Goal: Check status

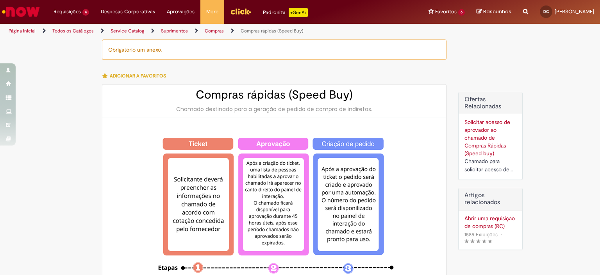
select select "**********"
select select "*******"
select select "**********"
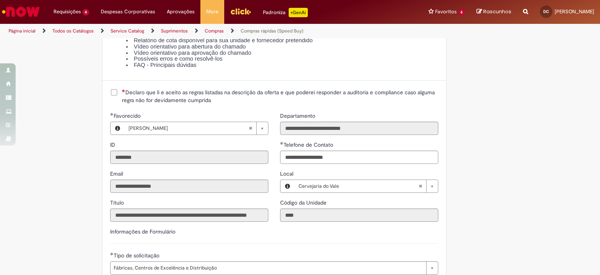
scroll to position [703, 0]
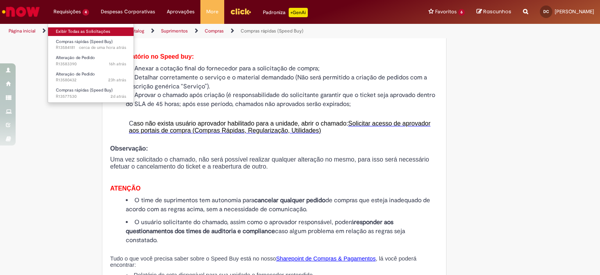
click at [75, 29] on link "Exibir Todas as Solicitações" at bounding box center [91, 31] width 86 height 9
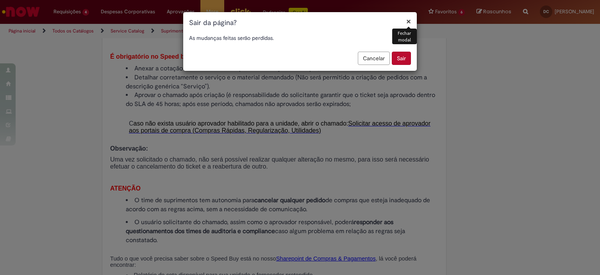
click at [400, 57] on button "Sair" at bounding box center [401, 58] width 19 height 13
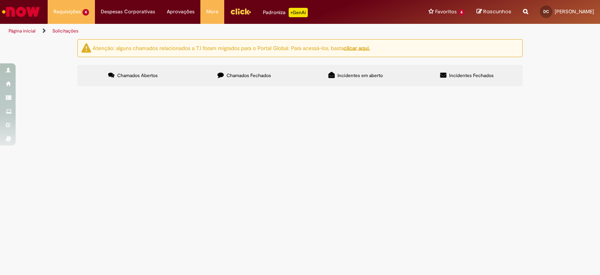
click at [0, 0] on span "DE/PARA Pedido 4501346335" at bounding box center [0, 0] width 0 height 0
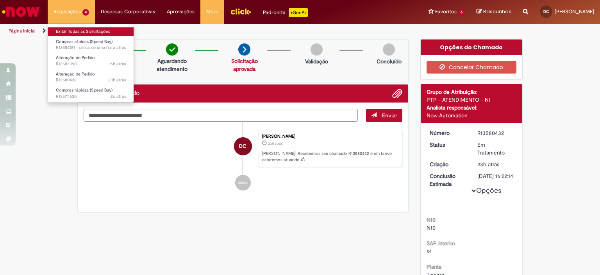
click at [70, 30] on link "Exibir Todas as Solicitações" at bounding box center [91, 31] width 86 height 9
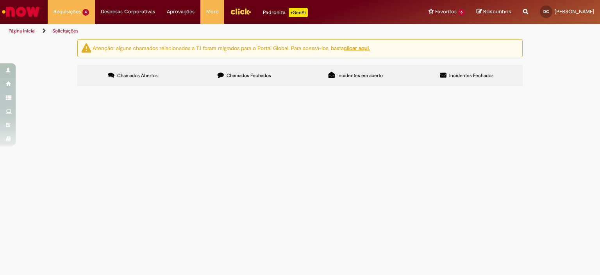
click at [0, 0] on span "DE/PARA Pedido 4501346335" at bounding box center [0, 0] width 0 height 0
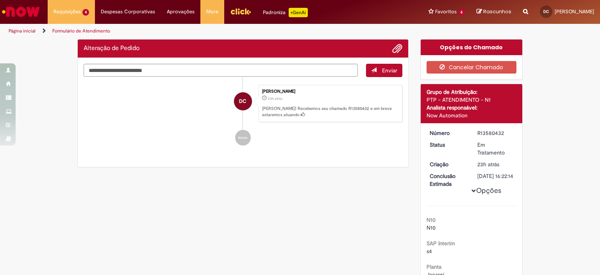
scroll to position [234, 0]
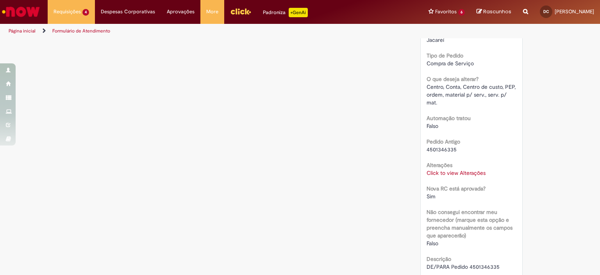
click at [463, 176] on link "Click to view Alterações" at bounding box center [456, 172] width 59 height 7
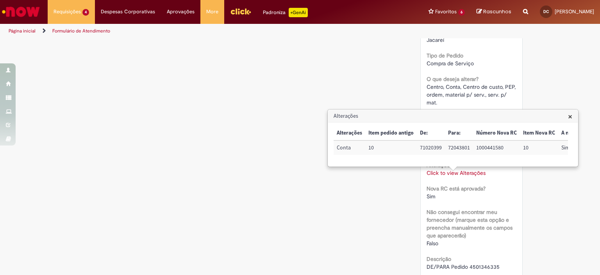
click at [486, 147] on td "1000441580" at bounding box center [496, 147] width 47 height 14
copy td "1000441580"
click at [253, 175] on div "Verificar Código de Barras Aguardando Aprovação Aguardando atendimento Solicita…" at bounding box center [299, 97] width 457 height 585
click at [355, 212] on div "Verificar Código de Barras Aguardando Aprovação Aguardando atendimento Solicita…" at bounding box center [299, 97] width 457 height 585
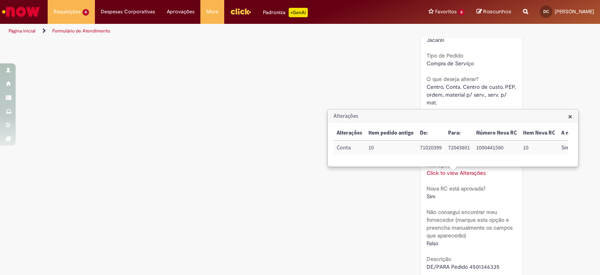
click at [572, 115] on span "×" at bounding box center [570, 116] width 4 height 11
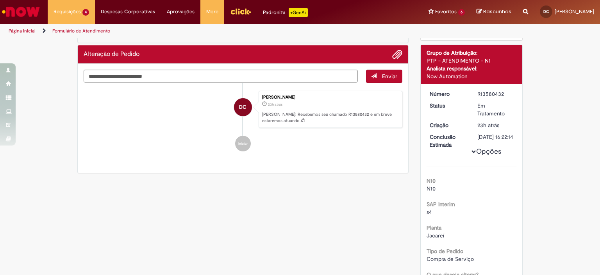
scroll to position [0, 0]
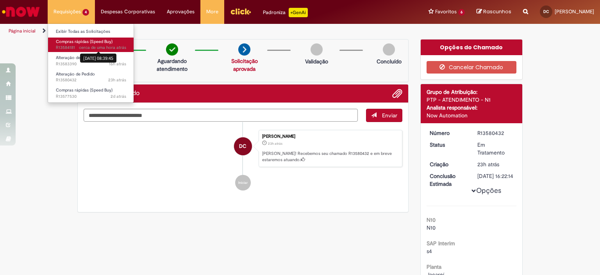
click at [81, 45] on sn-time-ago "cerca de uma hora atrás cerca de uma hora atrás 01/10/2025 08:39:45" at bounding box center [102, 48] width 47 height 6
click at [64, 48] on span "cerca de uma hora atrás cerca de uma hora atrás R13584181" at bounding box center [91, 48] width 70 height 6
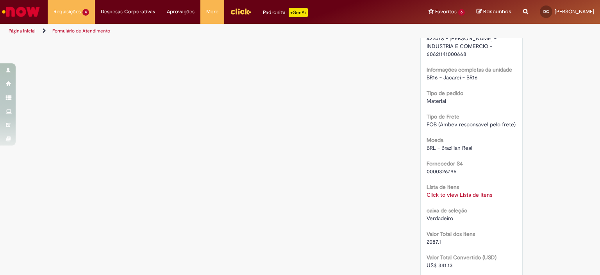
scroll to position [787, 0]
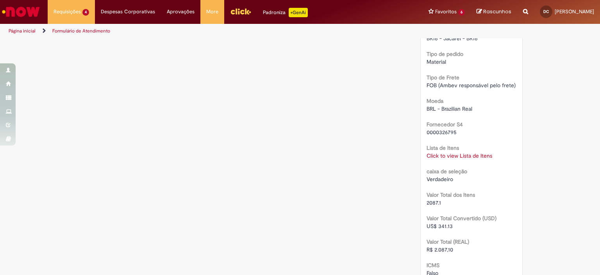
click at [461, 159] on link "Click to view Lista de Itens" at bounding box center [460, 155] width 66 height 7
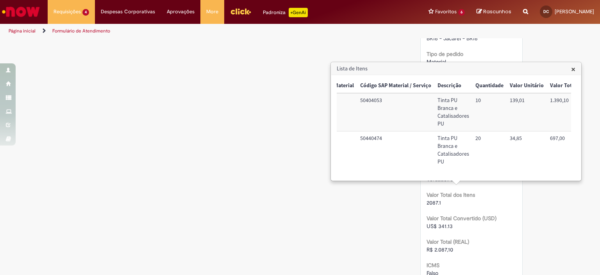
scroll to position [0, 0]
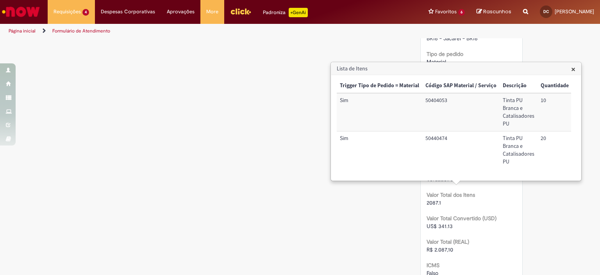
click at [572, 71] on span "×" at bounding box center [573, 69] width 4 height 11
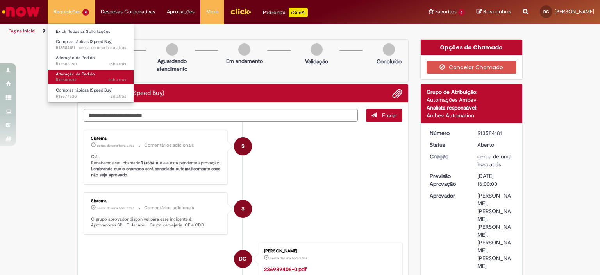
click at [91, 75] on span "Alteração de Pedido" at bounding box center [75, 74] width 39 height 6
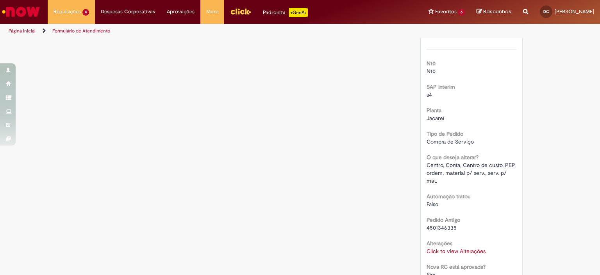
scroll to position [273, 0]
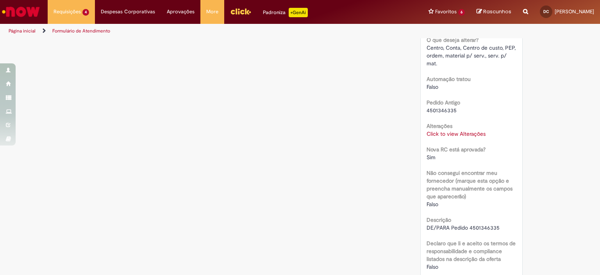
click at [459, 137] on link "Click to view Alterações" at bounding box center [456, 133] width 59 height 7
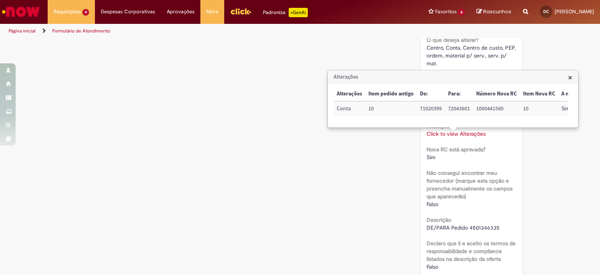
click at [120, 121] on div "Verificar Código de Barras Aguardando Aprovação Aguardando atendimento Solicita…" at bounding box center [299, 58] width 457 height 585
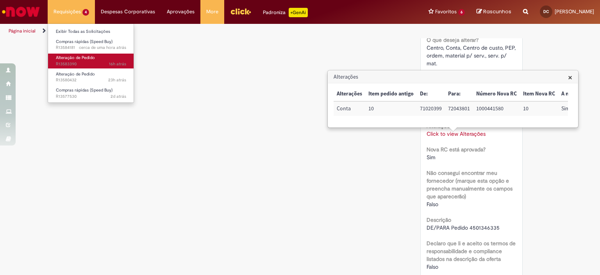
click at [80, 57] on span "Alteração de Pedido" at bounding box center [75, 58] width 39 height 6
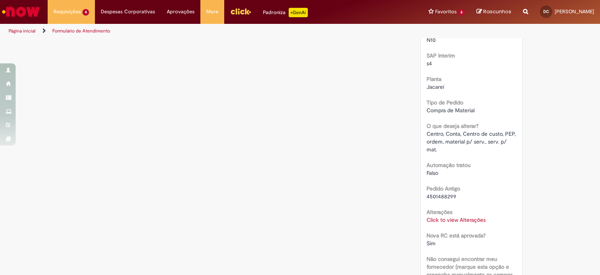
scroll to position [234, 0]
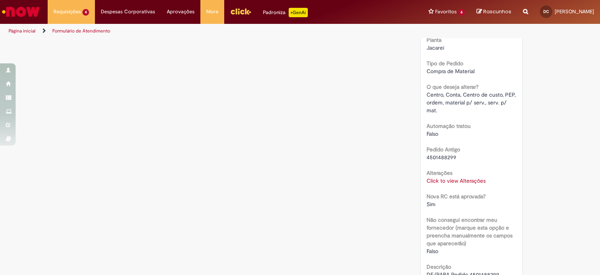
click at [479, 181] on link "Click to view Alterações" at bounding box center [456, 180] width 59 height 7
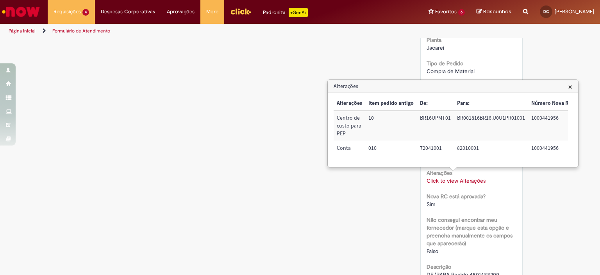
click at [542, 147] on td "1000441956" at bounding box center [551, 148] width 47 height 14
copy td "1000441956"
click at [254, 130] on div "Verificar Código de Barras Aguardando Aprovação Aguardando atendimento Solicita…" at bounding box center [299, 101] width 457 height 593
click at [572, 86] on span "×" at bounding box center [570, 86] width 4 height 11
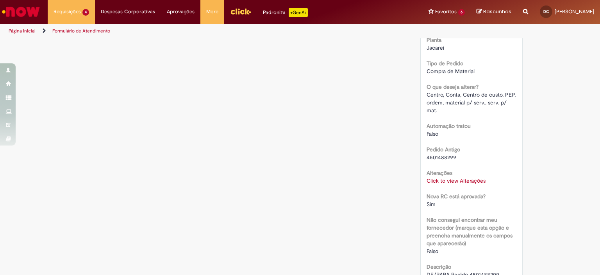
scroll to position [0, 0]
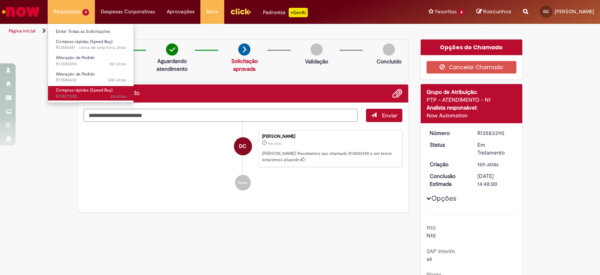
click at [72, 96] on span "2d atrás 2 dias atrás R13577530" at bounding box center [91, 96] width 70 height 6
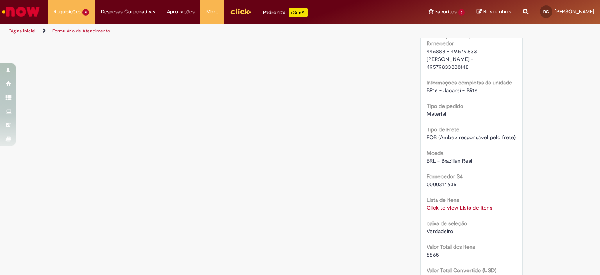
scroll to position [787, 0]
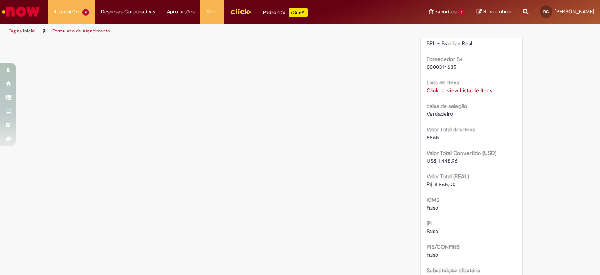
click at [477, 94] on link "Click to view Lista de Itens" at bounding box center [460, 90] width 66 height 7
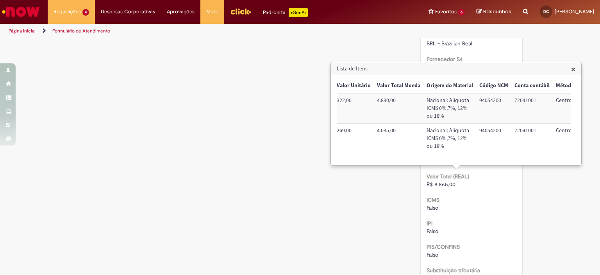
scroll to position [0, 0]
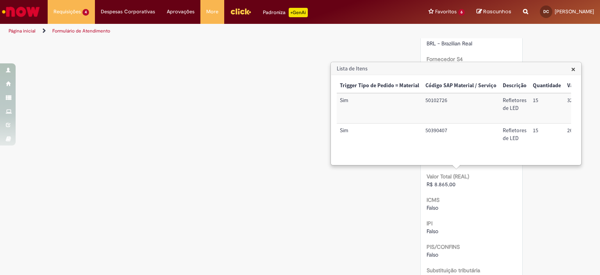
click at [436, 100] on td "50102726" at bounding box center [460, 108] width 77 height 30
copy td "50102726"
click at [436, 130] on td "50390407" at bounding box center [460, 138] width 77 height 30
click at [436, 129] on td "50390407" at bounding box center [460, 138] width 77 height 30
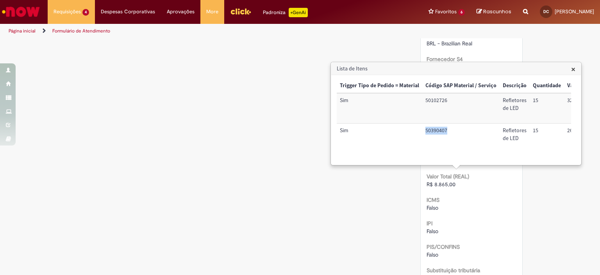
copy td "50390407"
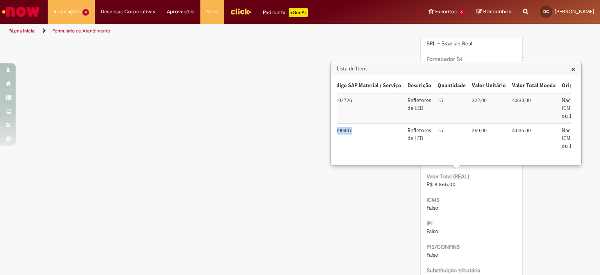
scroll to position [0, 98]
click at [573, 70] on span "×" at bounding box center [573, 69] width 4 height 11
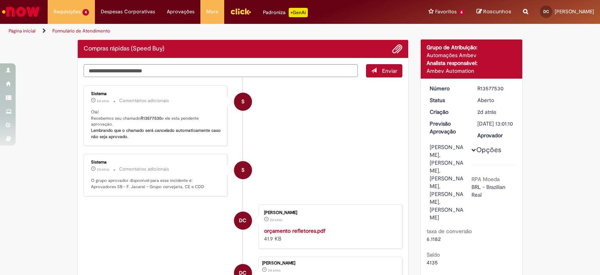
scroll to position [0, 0]
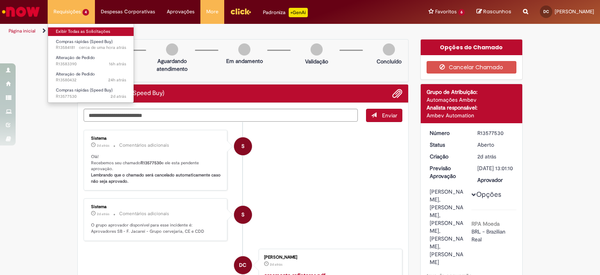
click at [78, 30] on link "Exibir Todas as Solicitações" at bounding box center [91, 31] width 86 height 9
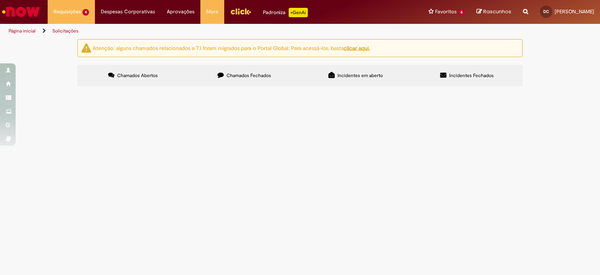
drag, startPoint x: 301, startPoint y: 180, endPoint x: 261, endPoint y: 181, distance: 40.2
click at [0, 0] on td "Refletores de LED" at bounding box center [0, 0] width 0 height 0
copy span "Refletores de LED"
drag, startPoint x: 112, startPoint y: 178, endPoint x: 88, endPoint y: 179, distance: 23.8
click at [0, 0] on td "R13577530" at bounding box center [0, 0] width 0 height 0
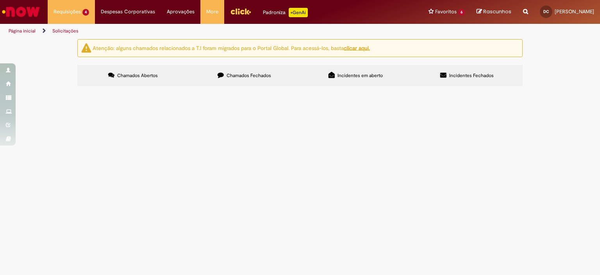
copy span "R13577530"
click at [0, 0] on span "Refletores de LED" at bounding box center [0, 0] width 0 height 0
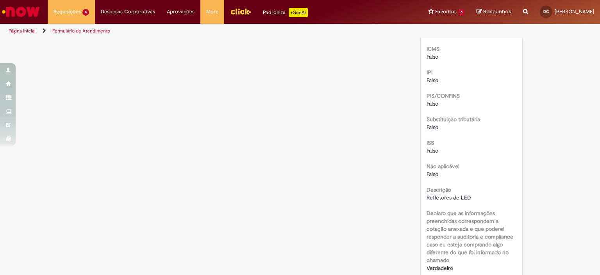
scroll to position [781, 0]
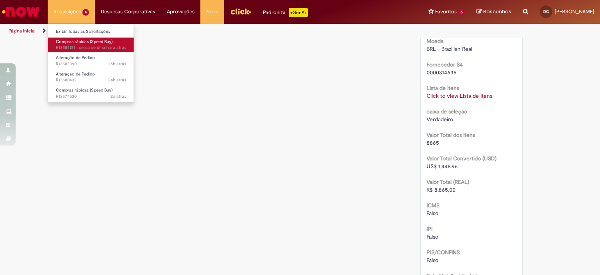
click at [81, 41] on span "Compras rápidas (Speed Buy)" at bounding box center [84, 42] width 57 height 6
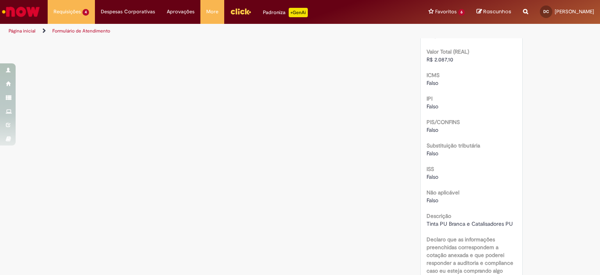
scroll to position [1123, 0]
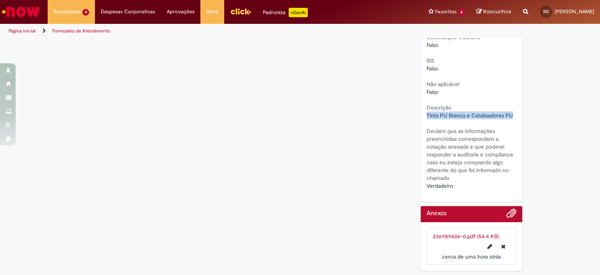
drag, startPoint x: 511, startPoint y: 116, endPoint x: 418, endPoint y: 115, distance: 93.0
copy span "Tinta PU Branca e Catalisadores PU"
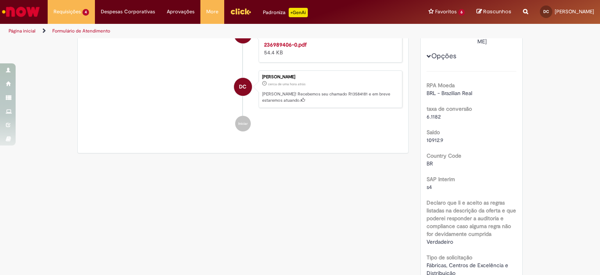
scroll to position [0, 0]
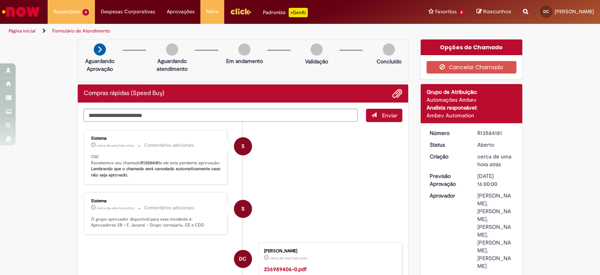
click at [487, 131] on div "R13584181" at bounding box center [495, 133] width 36 height 8
copy div "R13584181"
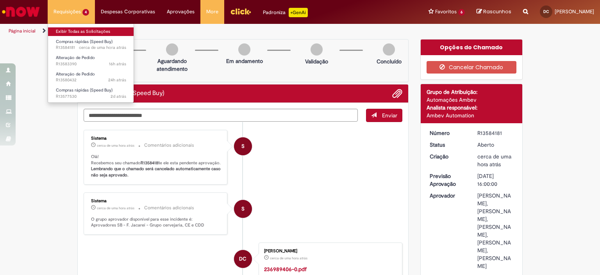
click at [80, 29] on link "Exibir Todas as Solicitações" at bounding box center [91, 31] width 86 height 9
